Goal: Complete application form

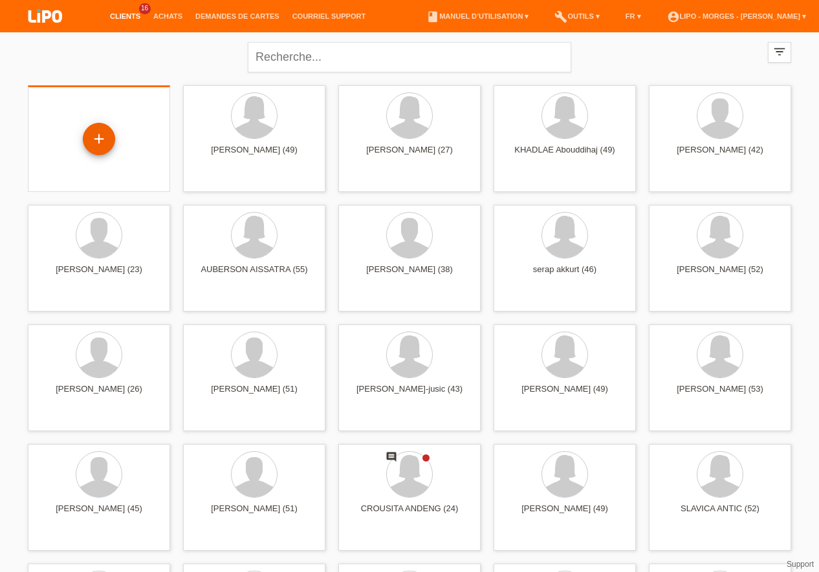
click at [105, 140] on div "+" at bounding box center [99, 139] width 32 height 32
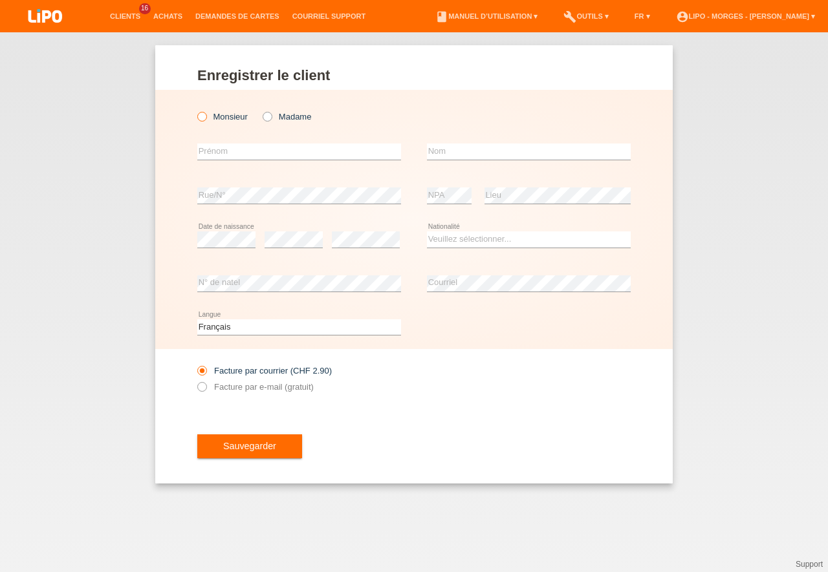
click at [197, 115] on input "Monsieur" at bounding box center [201, 116] width 8 height 8
radio input "true"
click at [219, 151] on input "text" at bounding box center [299, 152] width 204 height 16
type input "gaetan"
click at [469, 155] on input "text" at bounding box center [529, 152] width 204 height 16
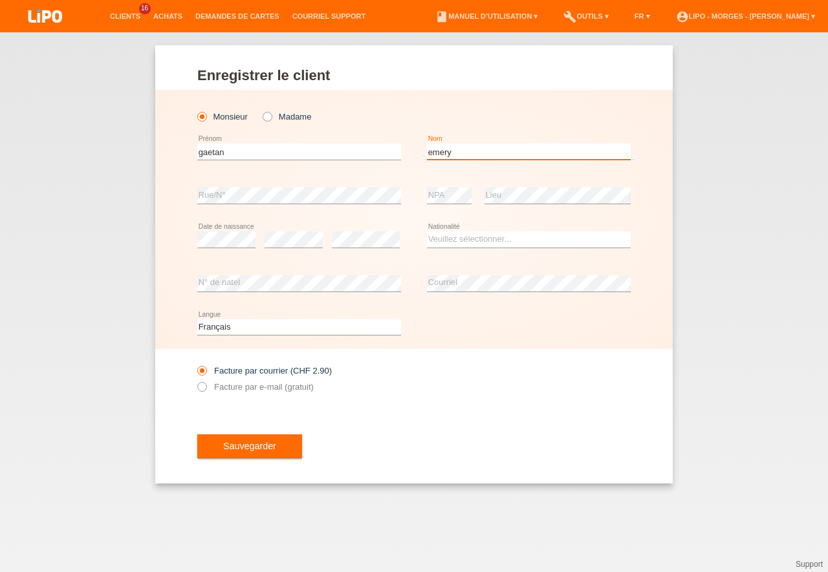
type input "emery"
click at [427, 231] on select "Veuillez sélectionner... Suisse Allemagne Autriche Liechtenstein ------------ A…" at bounding box center [529, 239] width 204 height 16
select select "CH"
click at [0, 0] on option "Suisse" at bounding box center [0, 0] width 0 height 0
click at [195, 380] on icon at bounding box center [195, 380] width 0 height 0
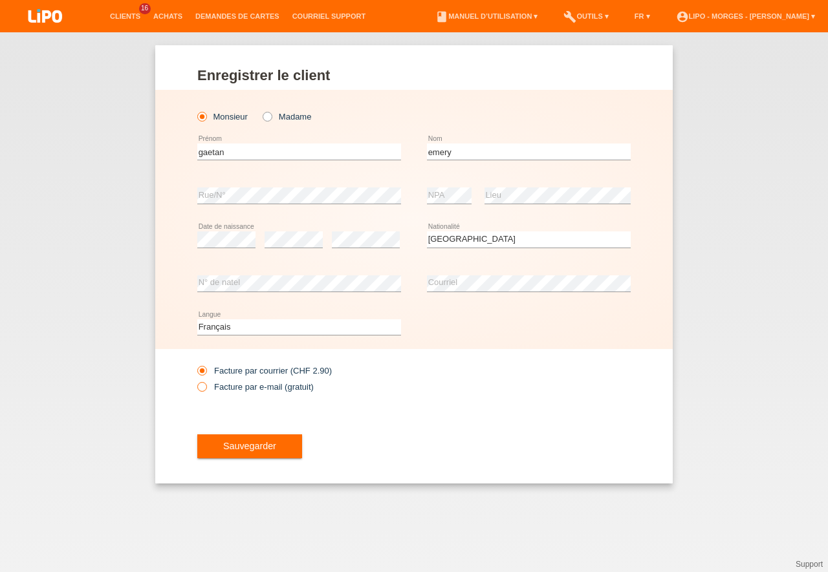
click at [200, 387] on input "Facture par e-mail (gratuit)" at bounding box center [201, 390] width 8 height 16
radio input "true"
click at [250, 446] on span "Sauvegarder" at bounding box center [249, 446] width 53 height 10
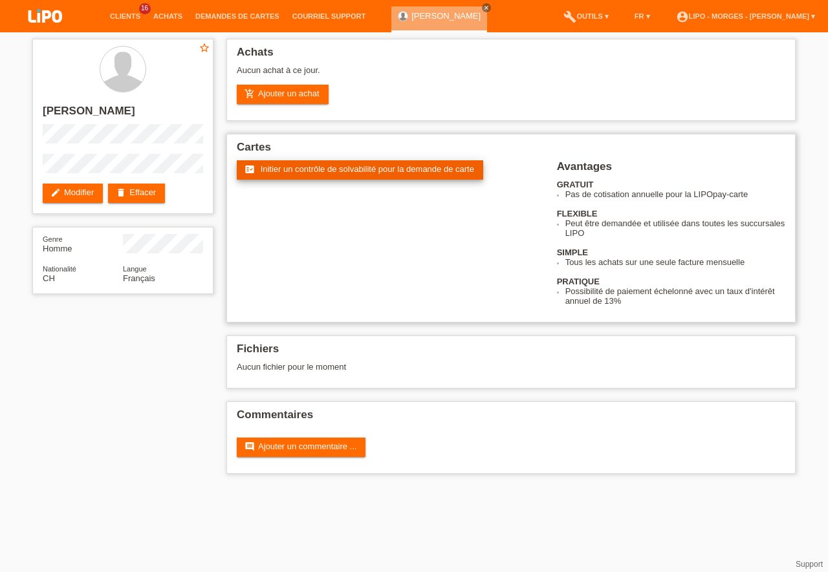
click at [287, 169] on span "Initier un contrôle de solvabilité pour la demande de carte" at bounding box center [367, 169] width 213 height 10
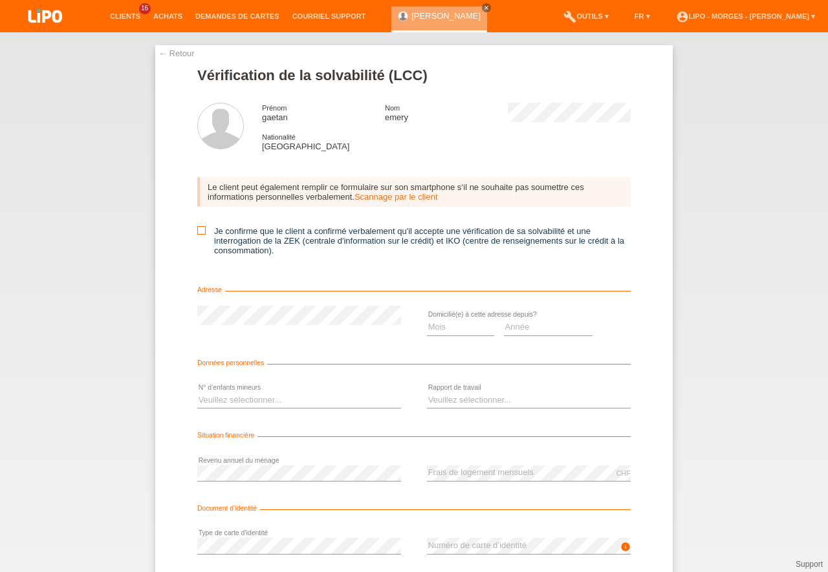
click at [197, 231] on icon at bounding box center [201, 230] width 8 height 8
click at [197, 231] on input "Je confirme que le client a confirmé verbalement qu'il accepte une vérification…" at bounding box center [201, 230] width 8 height 8
checkbox input "true"
click at [427, 319] on select "Mois 01 02 03 04 05 06 07 08 09 10" at bounding box center [460, 327] width 67 height 16
click at [0, 0] on option "02" at bounding box center [0, 0] width 0 height 0
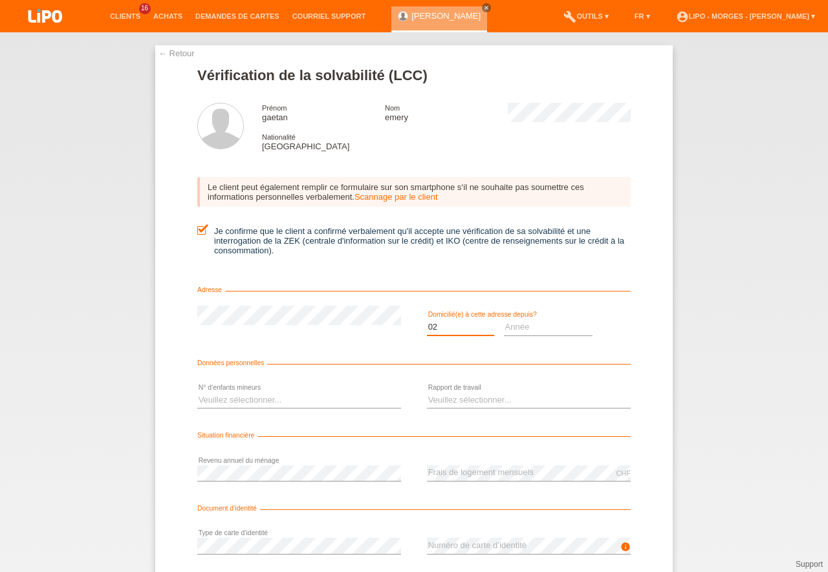
click at [427, 319] on select "Mois 01 02 03 04 05 06 07 08 09 10" at bounding box center [460, 327] width 67 height 16
select select "10"
click at [0, 0] on option "10" at bounding box center [0, 0] width 0 height 0
click at [504, 319] on select "Année 2025 2024 2023 2022 2021 2020 2019 2018 2017 2016 2015 2014 2013 2012 201…" at bounding box center [548, 327] width 89 height 16
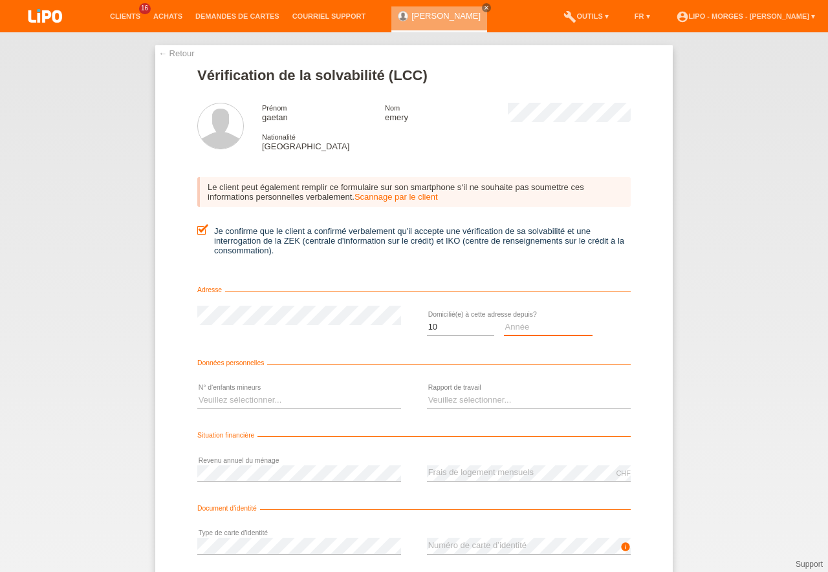
select select "2001"
click at [0, 0] on option "2001" at bounding box center [0, 0] width 0 height 0
click at [197, 393] on select "Veuillez sélectionner... 0 1 2 3 4 5 6 7 8 9" at bounding box center [299, 401] width 204 height 16
select select "0"
click at [0, 0] on option "0" at bounding box center [0, 0] width 0 height 0
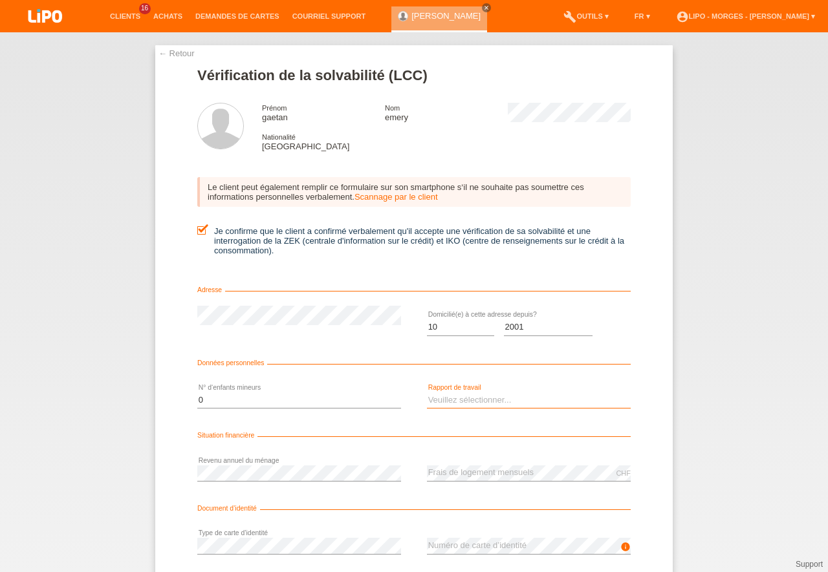
click at [427, 393] on select "Veuillez sélectionner... A durée indéterminée A durée déterminée Apprenti/étudi…" at bounding box center [529, 401] width 204 height 16
click at [0, 0] on option "Sans activité lucrative" at bounding box center [0, 0] width 0 height 0
click at [427, 393] on select "Veuillez sélectionner... A durée indéterminée A durée déterminée Apprenti/étudi…" at bounding box center [529, 401] width 204 height 16
select select "UNLIMITED"
click at [0, 0] on option "A durée indéterminée" at bounding box center [0, 0] width 0 height 0
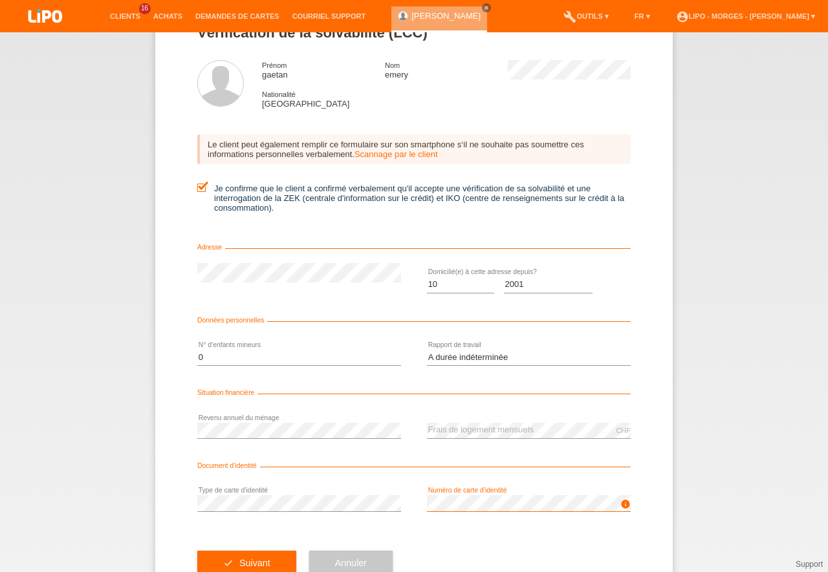
scroll to position [85, 0]
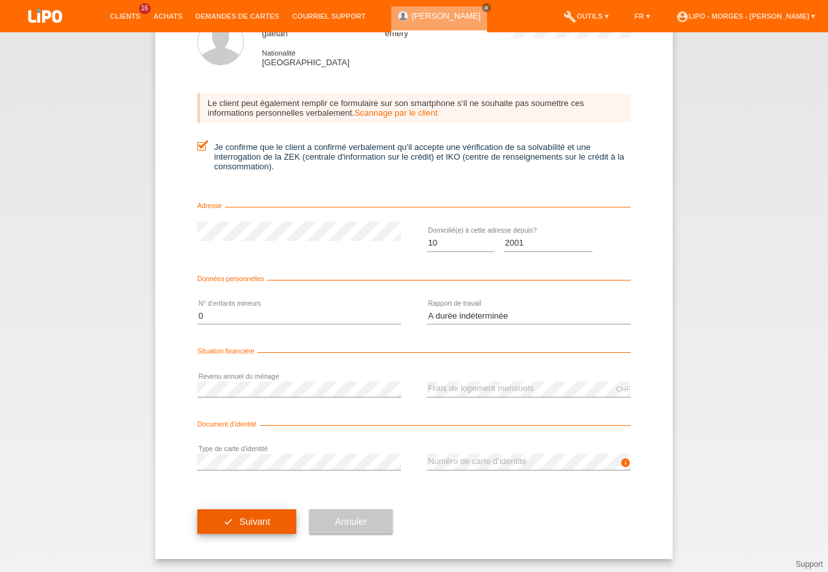
click at [254, 519] on span "Suivant" at bounding box center [254, 522] width 31 height 10
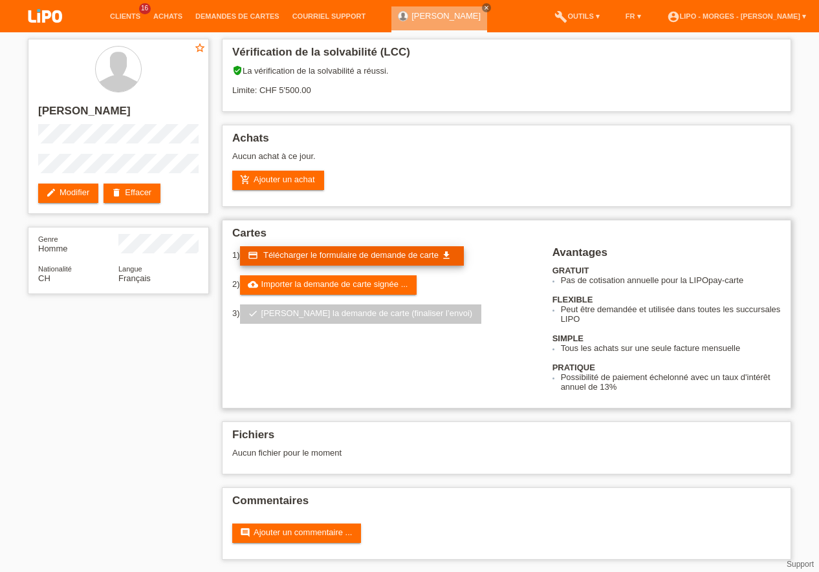
click at [326, 250] on span "Télécharger le formulaire de demande de carte" at bounding box center [350, 255] width 175 height 10
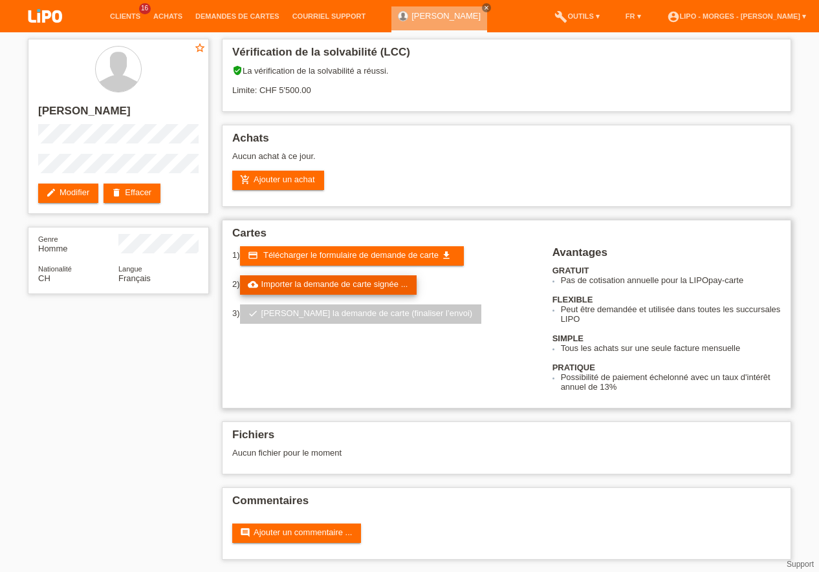
click at [350, 287] on link "cloud_upload Importer la demande de carte signée ..." at bounding box center [328, 284] width 177 height 19
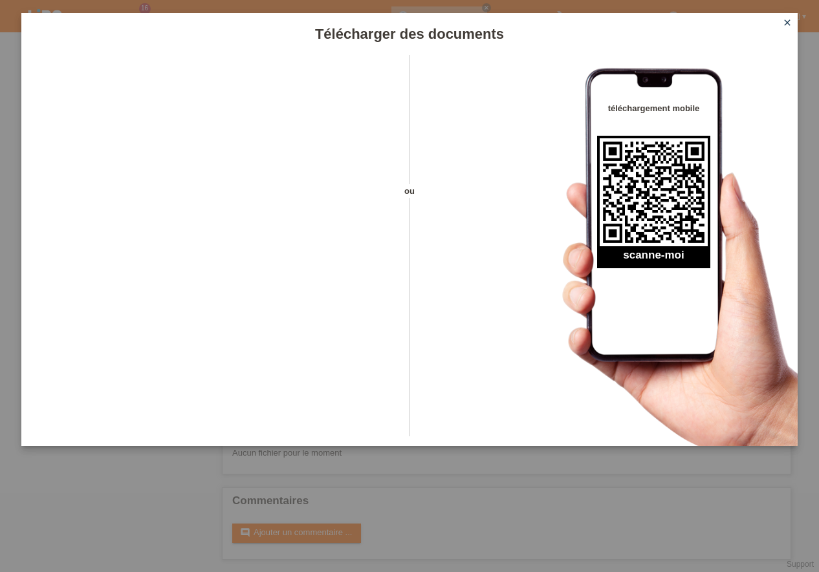
click at [784, 21] on icon "close" at bounding box center [787, 22] width 10 height 10
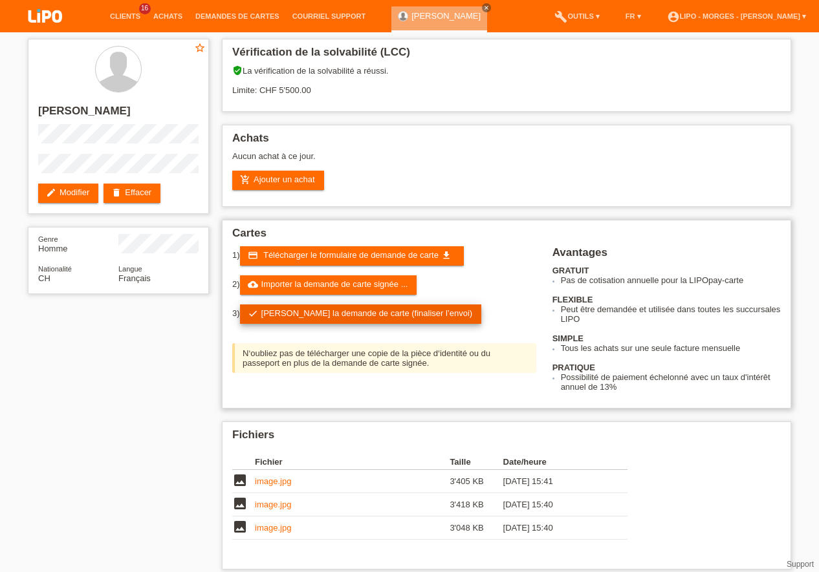
click at [372, 312] on link "check Soumettre la demande de carte (finaliser l’envoi)" at bounding box center [361, 314] width 242 height 19
